Goal: Information Seeking & Learning: Learn about a topic

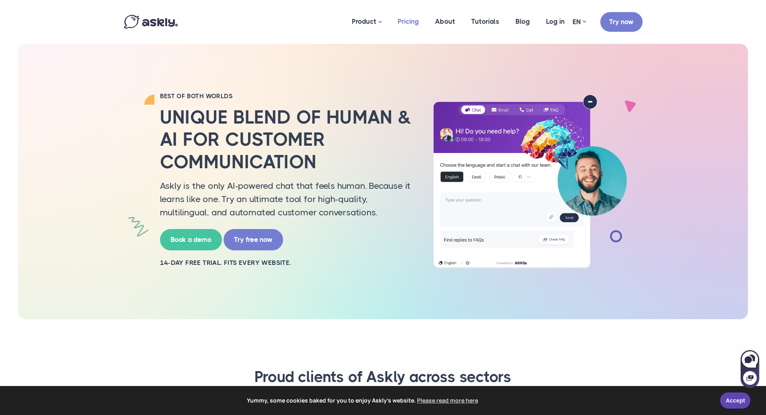
click at [419, 24] on link "Pricing" at bounding box center [408, 21] width 37 height 39
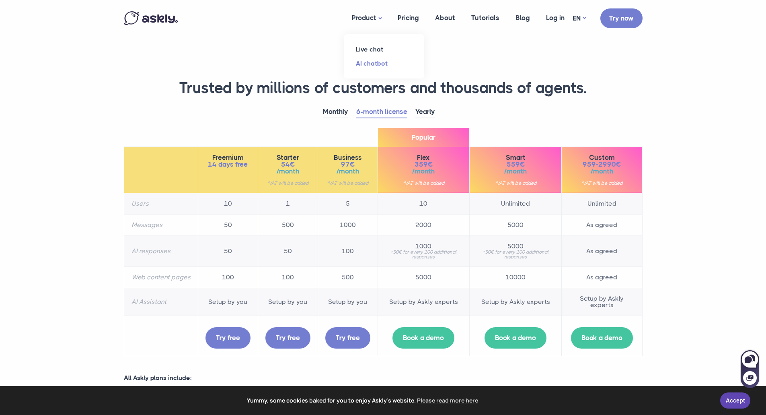
click at [372, 62] on link "AI chatbot" at bounding box center [384, 63] width 80 height 14
